Goal: Task Accomplishment & Management: Manage account settings

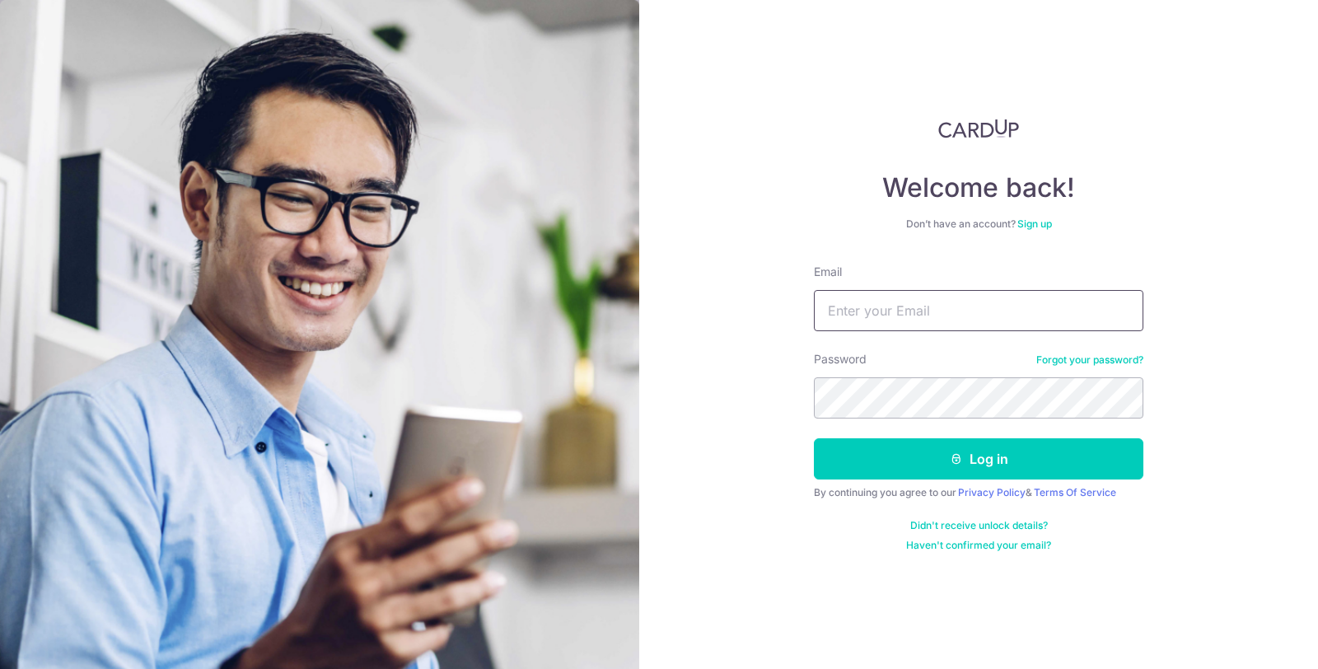
click at [948, 322] on input "Email" at bounding box center [979, 310] width 330 height 41
type input "[EMAIL_ADDRESS][DOMAIN_NAME]"
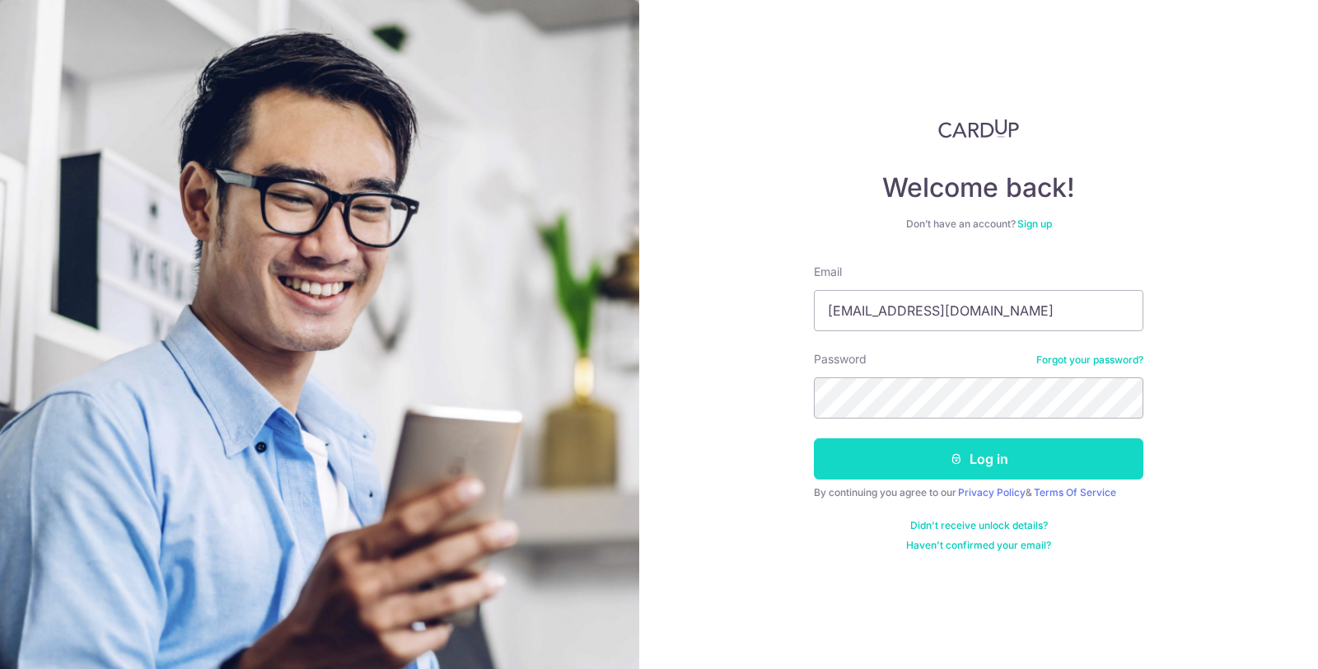
click at [1003, 461] on button "Log in" at bounding box center [979, 458] width 330 height 41
